Goal: Transaction & Acquisition: Download file/media

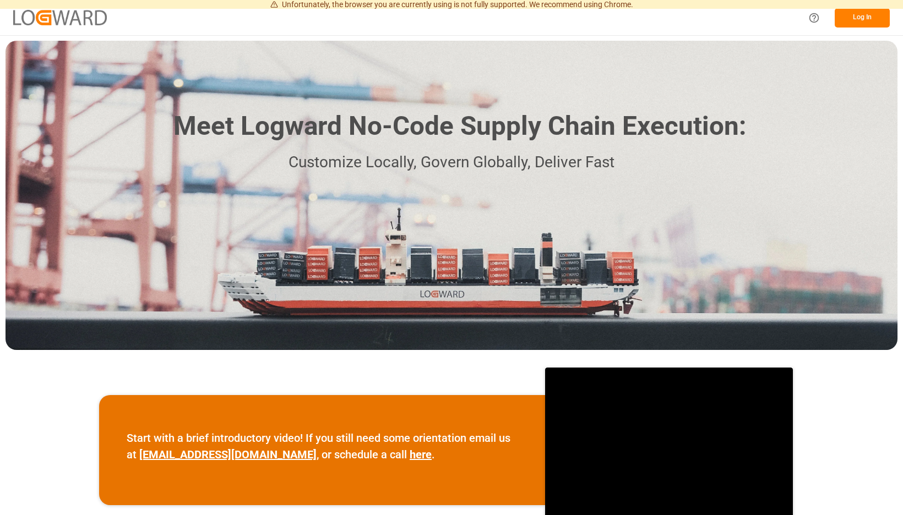
click at [860, 20] on button "Log In" at bounding box center [861, 17] width 55 height 19
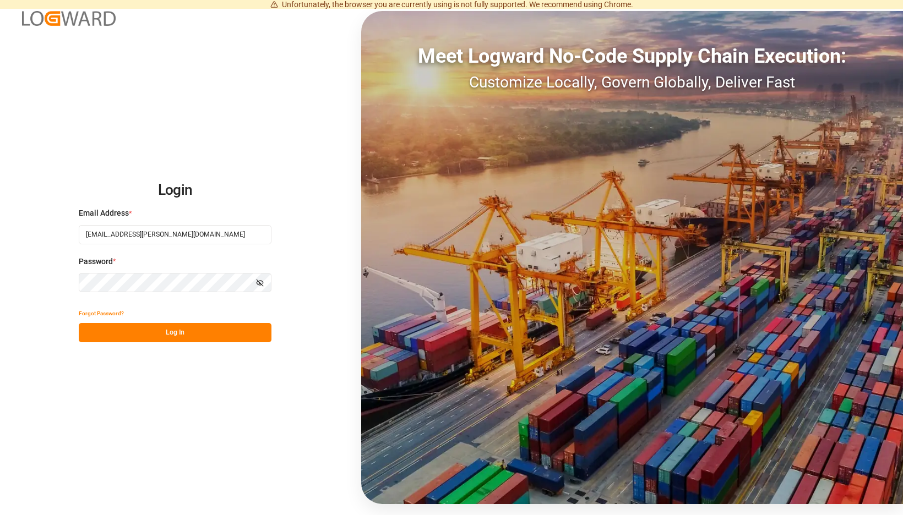
click at [271, 327] on button "Log In" at bounding box center [175, 332] width 193 height 19
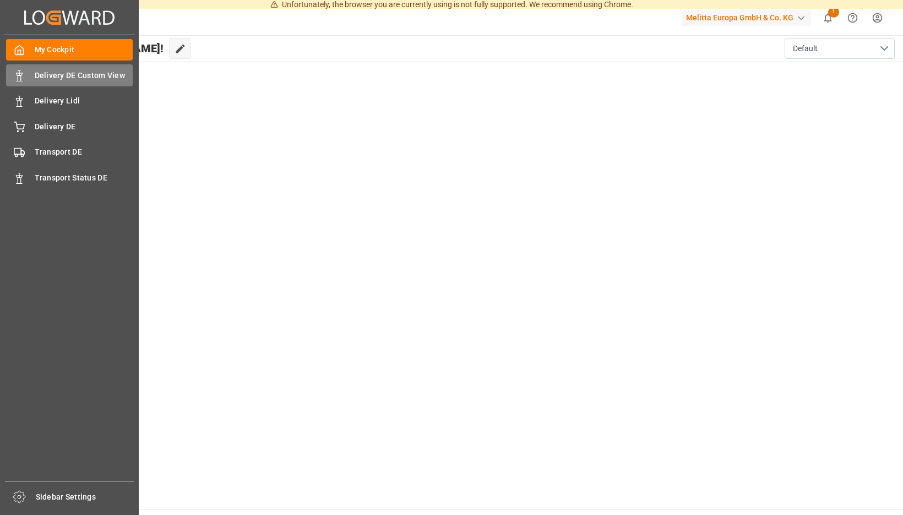
click at [10, 78] on div at bounding box center [15, 76] width 19 height 12
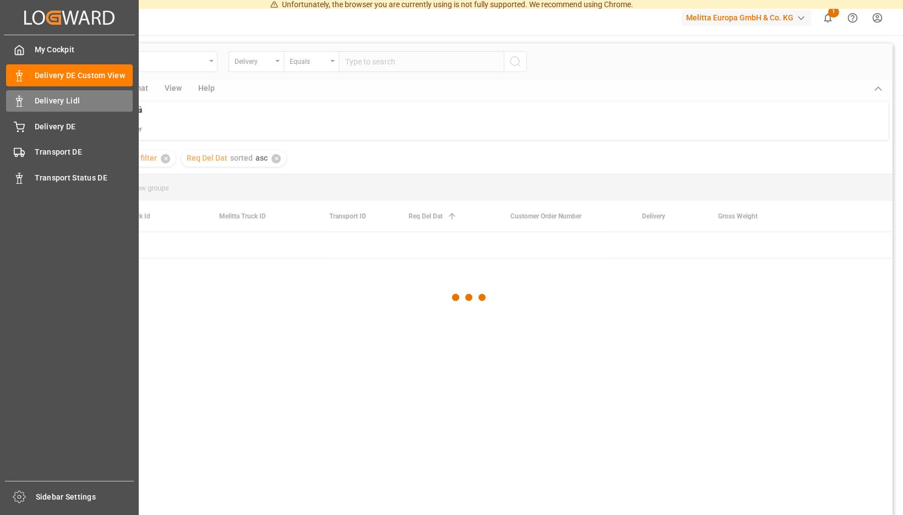
click at [79, 99] on span "Delivery Lidl" at bounding box center [84, 101] width 99 height 12
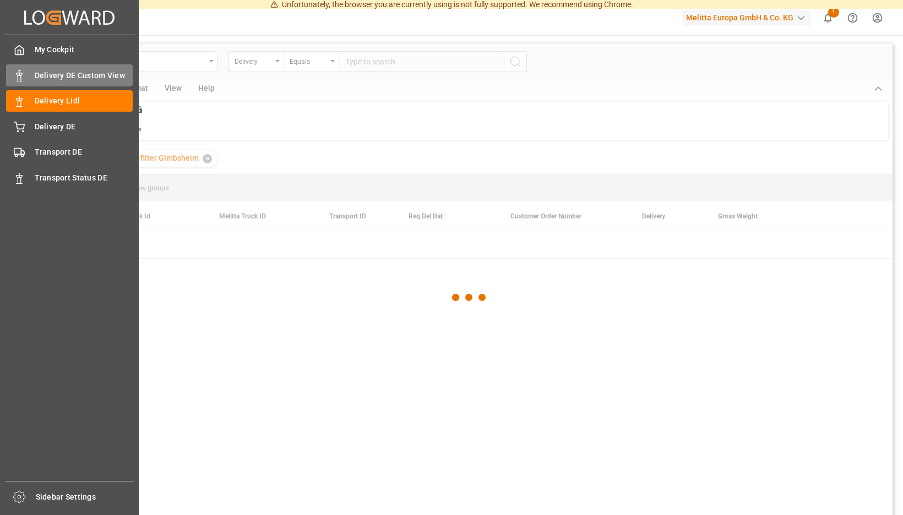
click at [83, 80] on span "Delivery DE Custom View" at bounding box center [84, 76] width 99 height 12
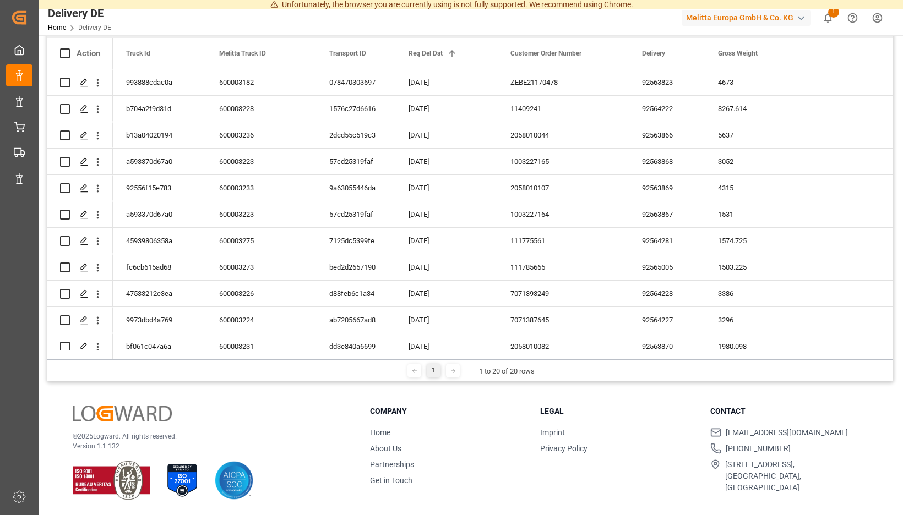
scroll to position [43, 0]
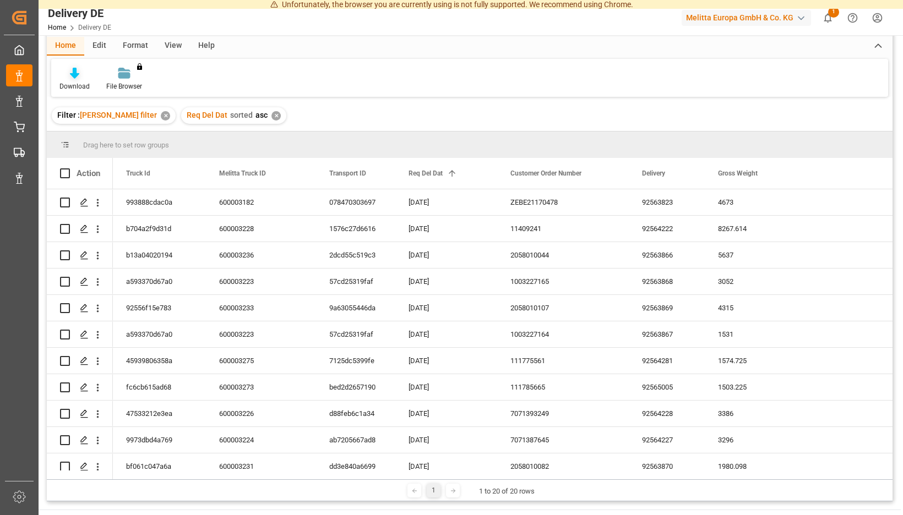
click at [90, 81] on div "Download" at bounding box center [74, 86] width 30 height 10
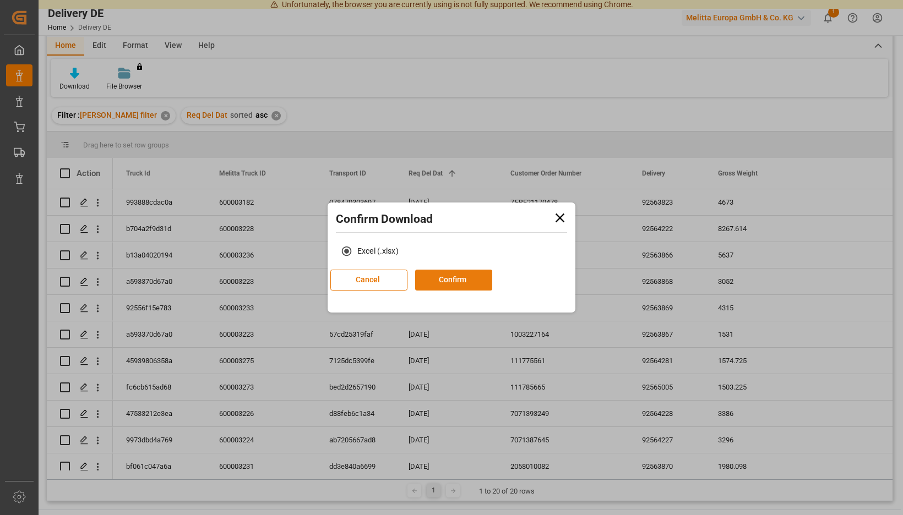
click at [449, 282] on button "Confirm" at bounding box center [453, 280] width 77 height 21
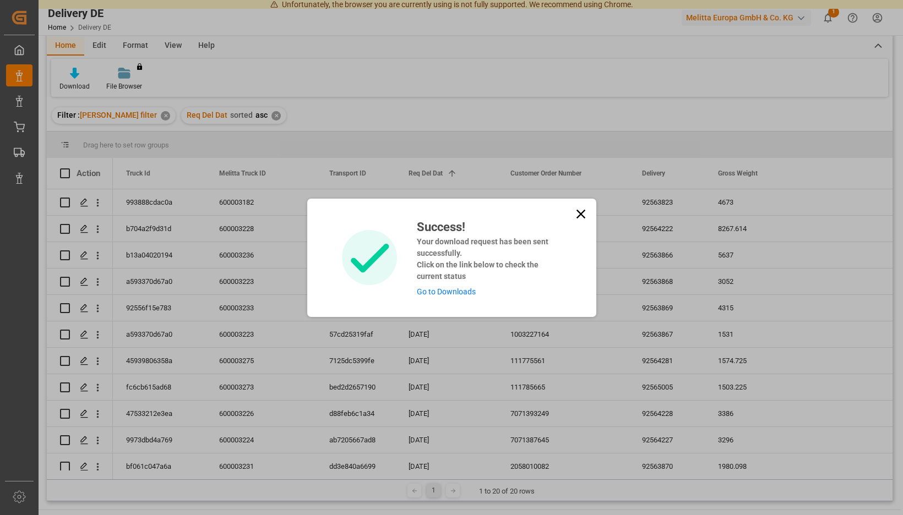
click at [451, 294] on link "Go to Downloads" at bounding box center [446, 291] width 59 height 9
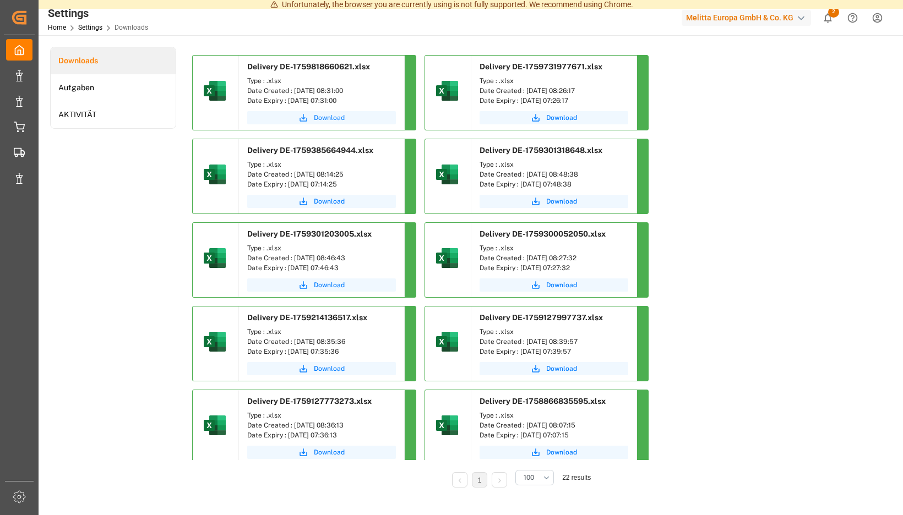
click at [345, 117] on span "Download" at bounding box center [329, 118] width 31 height 10
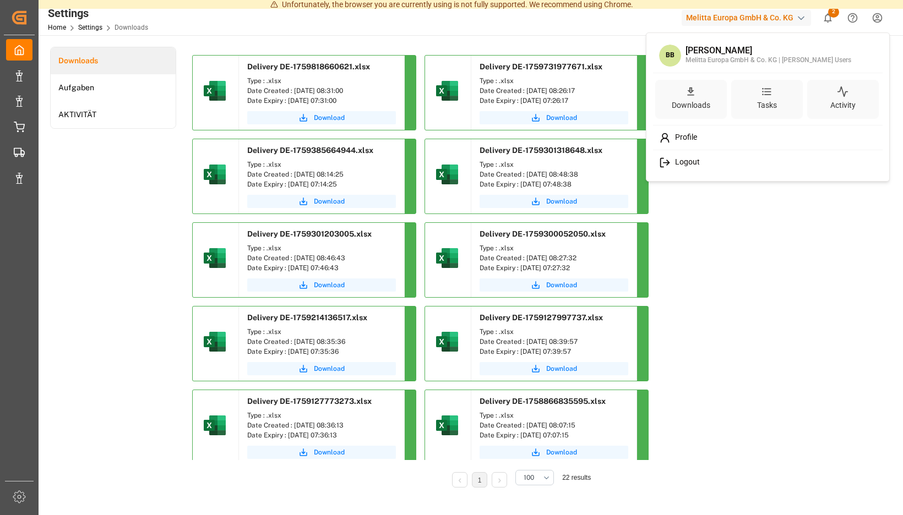
click at [689, 162] on span "Logout" at bounding box center [684, 162] width 29 height 10
